Goal: Task Accomplishment & Management: Use online tool/utility

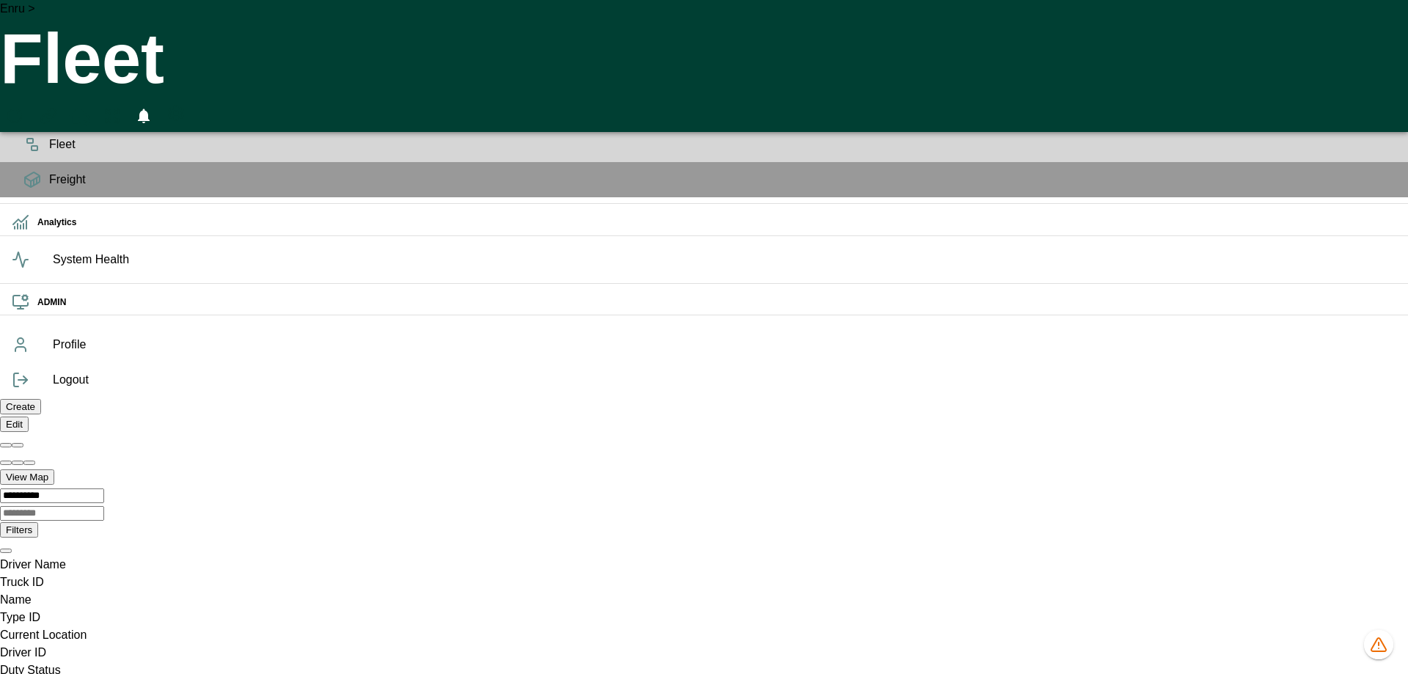
click at [29, 127] on div "Planning" at bounding box center [704, 109] width 1408 height 35
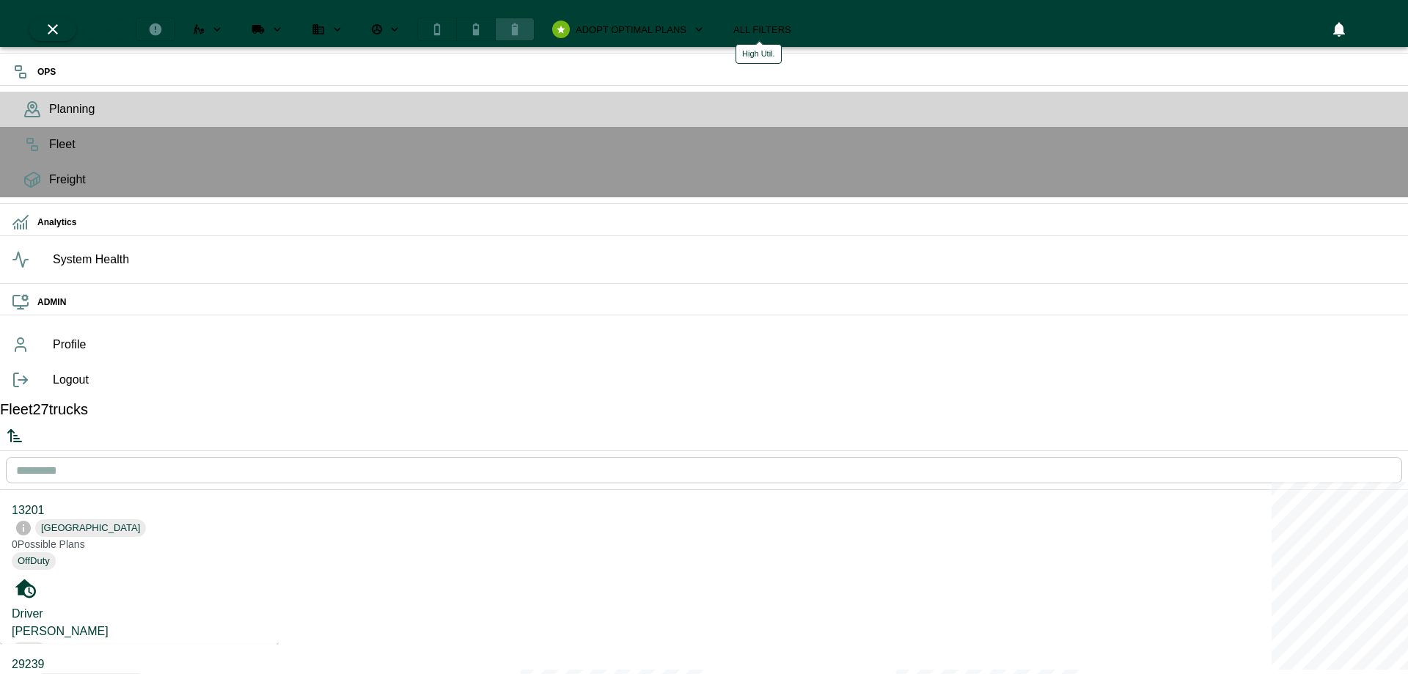
click at [518, 23] on icon "high" at bounding box center [515, 29] width 6 height 12
click at [521, 26] on icon "high" at bounding box center [515, 30] width 11 height 8
click at [483, 22] on icon "medium" at bounding box center [476, 29] width 15 height 15
drag, startPoint x: 177, startPoint y: 272, endPoint x: 189, endPoint y: 254, distance: 22.2
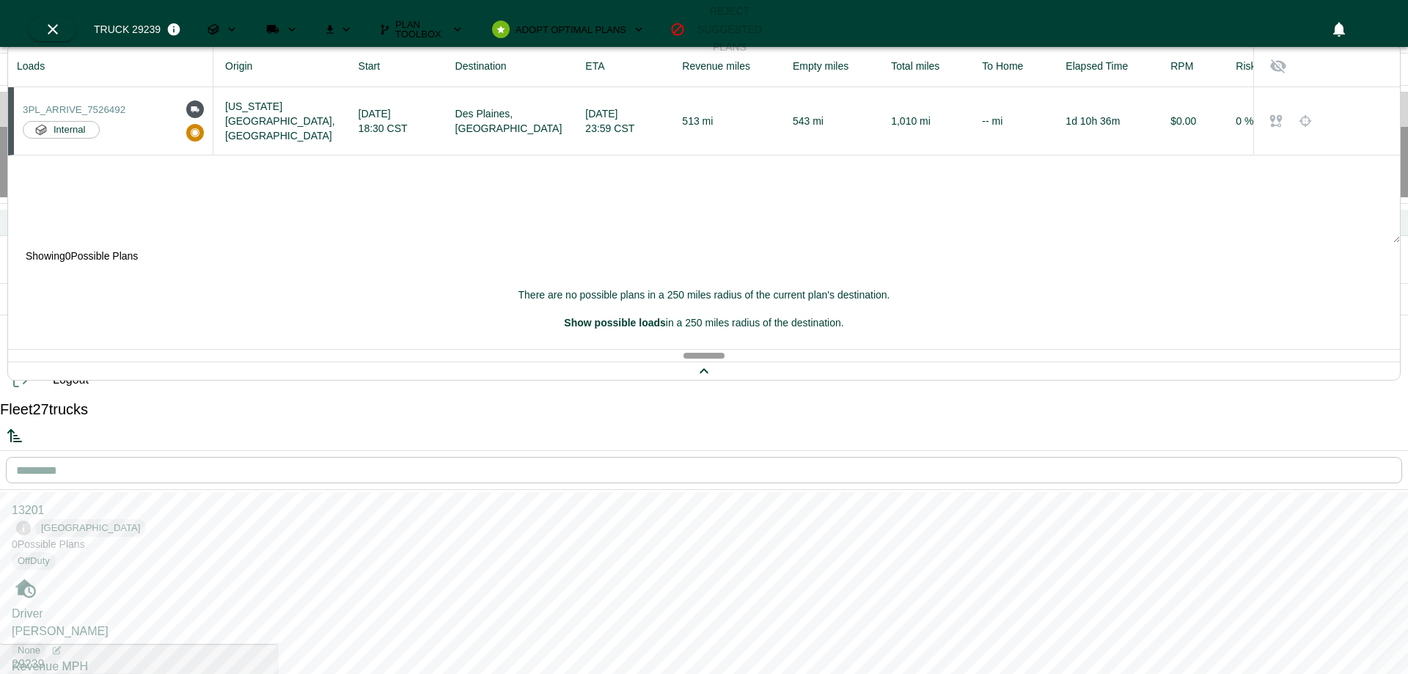
click at [26, 231] on icon at bounding box center [21, 222] width 18 height 18
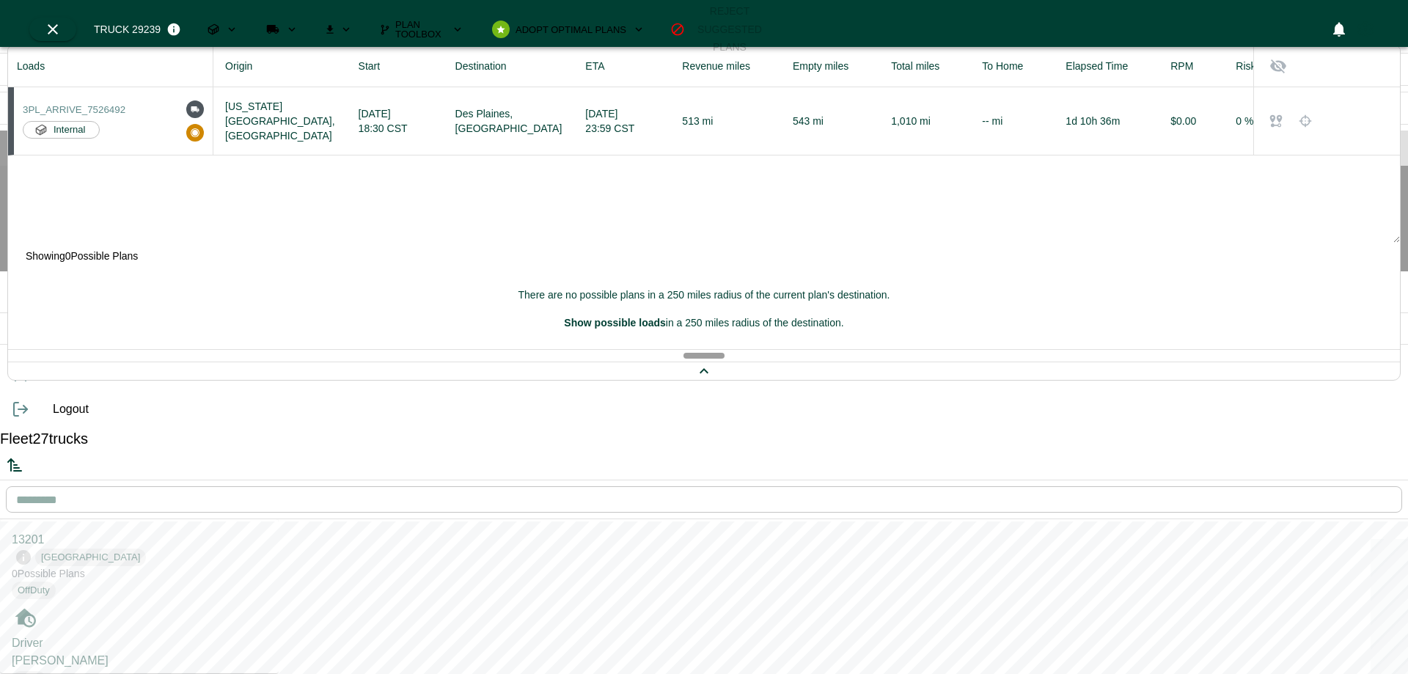
click at [49, 157] on span "Cluster Analysis" at bounding box center [723, 148] width 1348 height 18
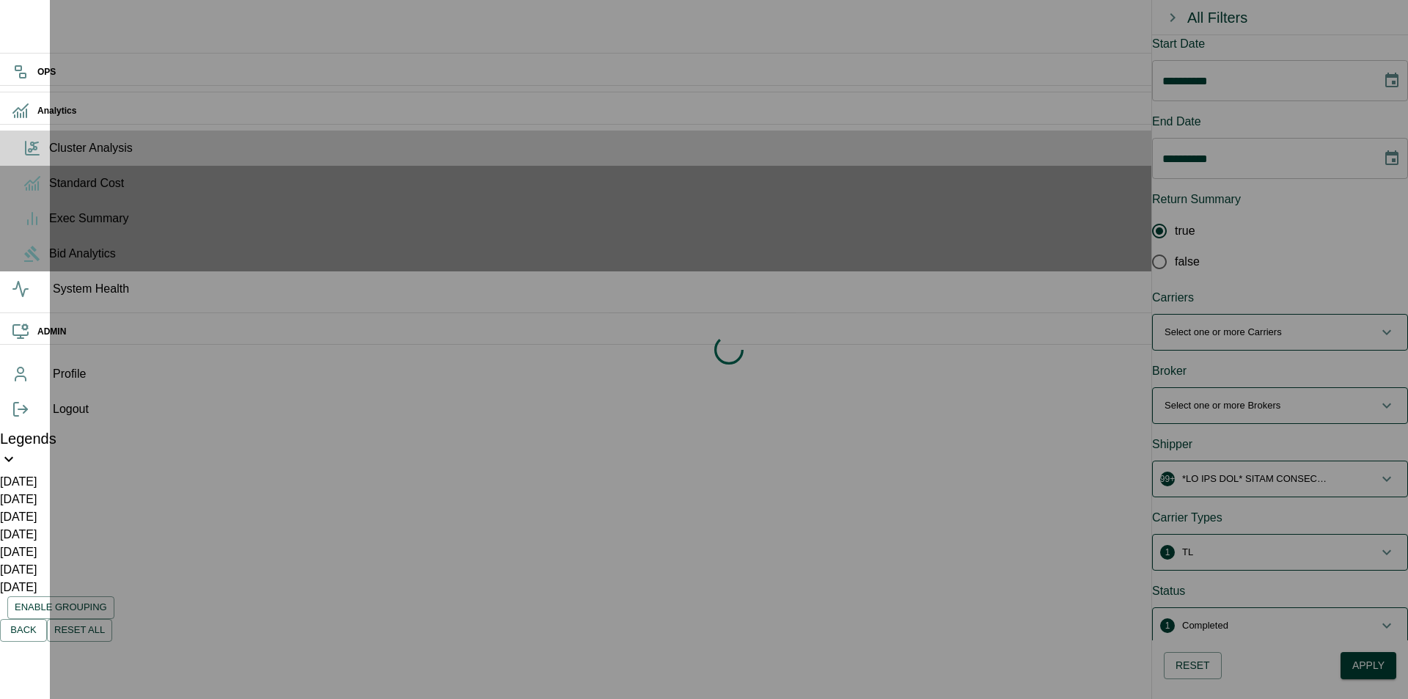
click at [950, 351] on div "Loading indicator" at bounding box center [729, 349] width 1359 height 699
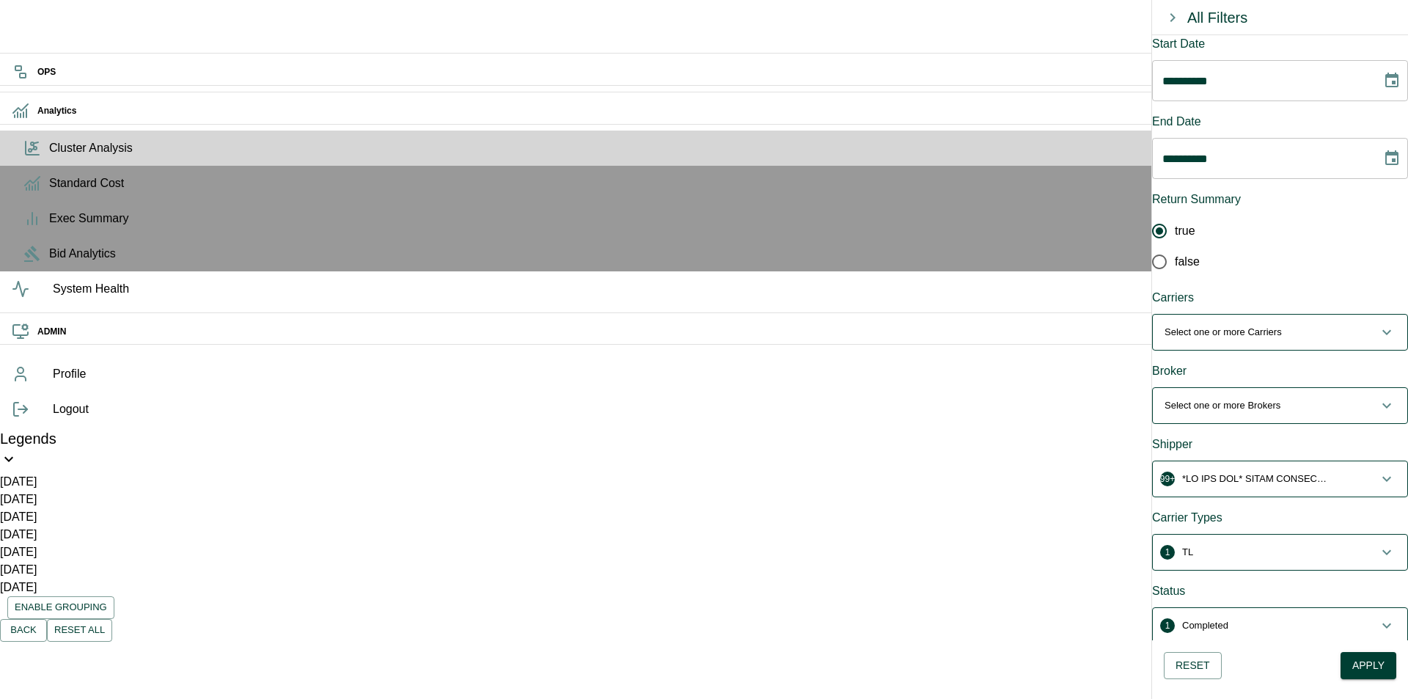
click at [25, 357] on ul "OPS Analytics Cluster Analysis Standard Cost Exec Summary Bid Analytics System …" at bounding box center [704, 205] width 1408 height 304
